Goal: Task Accomplishment & Management: Use online tool/utility

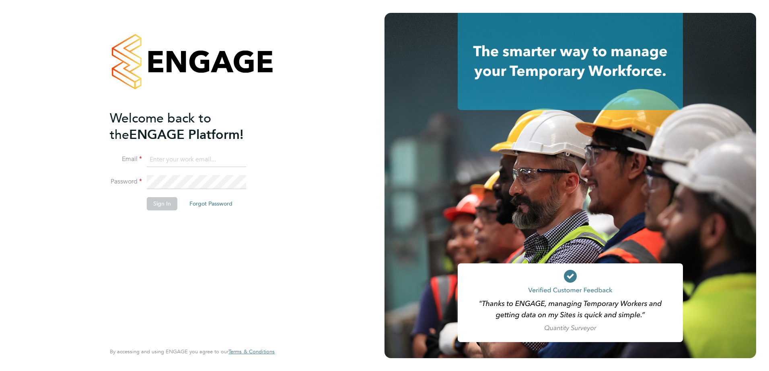
click at [187, 156] on input at bounding box center [196, 160] width 99 height 14
type input "[PERSON_NAME][EMAIL_ADDRESS][PERSON_NAME][DOMAIN_NAME]"
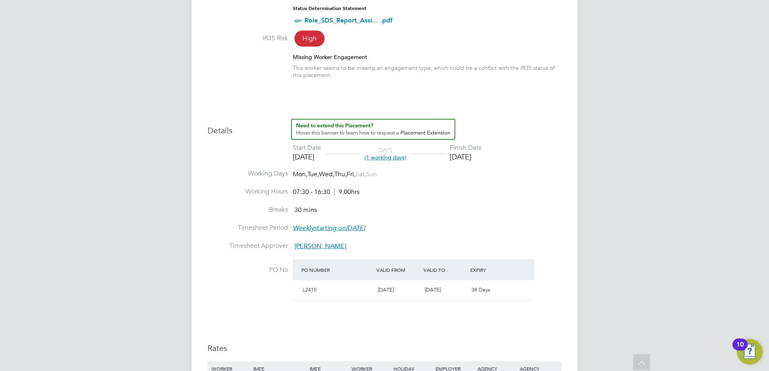
click at [539, 209] on li "Breaks 30 mins" at bounding box center [384, 215] width 354 height 18
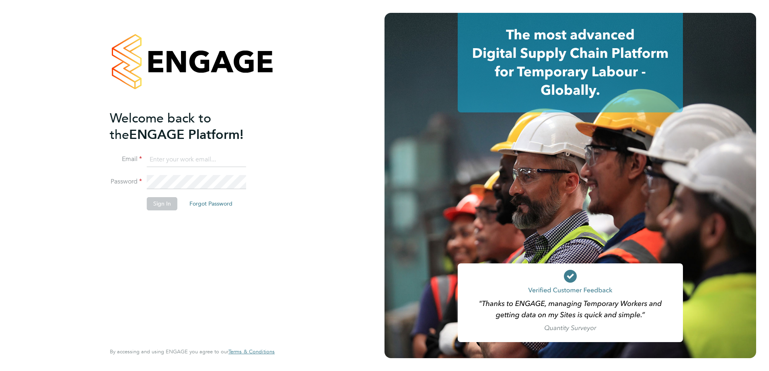
click at [199, 158] on input at bounding box center [196, 160] width 99 height 14
type input "[PERSON_NAME][EMAIL_ADDRESS][PERSON_NAME][DOMAIN_NAME]"
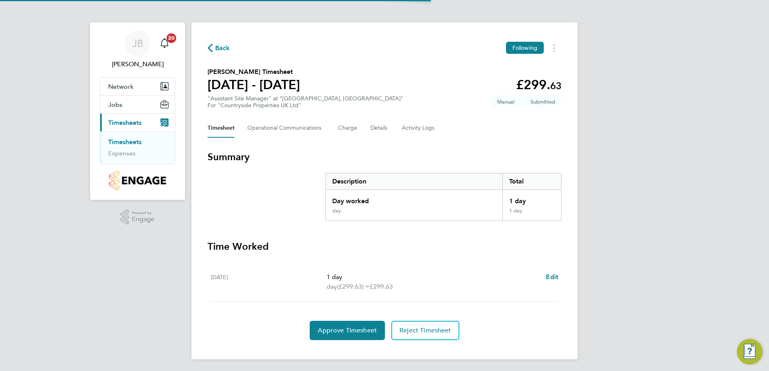
scroll to position [1, 0]
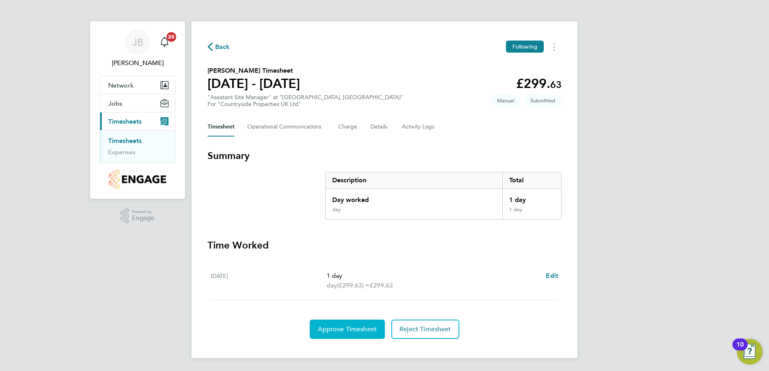
click at [358, 336] on button "Approve Timesheet" at bounding box center [347, 329] width 75 height 19
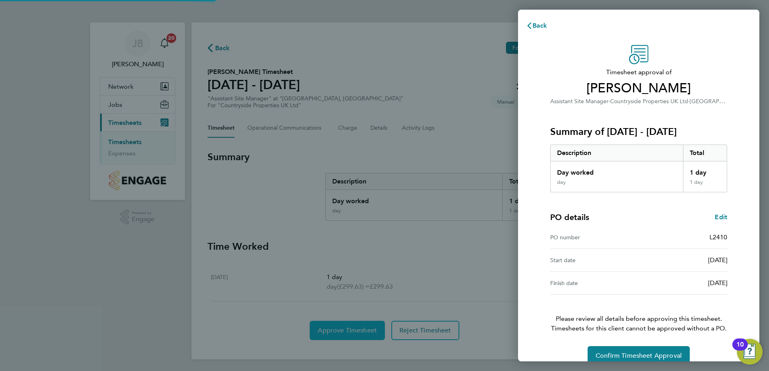
click at [356, 334] on div "Back Timesheet approval of [PERSON_NAME] Assistant Site Manager · Countryside P…" at bounding box center [384, 185] width 769 height 371
click at [593, 346] on div "Timesheet approval of [PERSON_NAME] Assistant Site Manager · Countryside Proper…" at bounding box center [638, 205] width 196 height 321
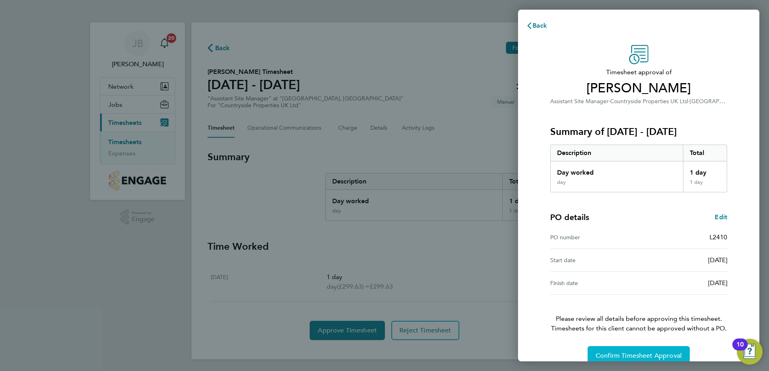
click at [603, 351] on button "Confirm Timesheet Approval" at bounding box center [638, 356] width 102 height 19
